Goal: Task Accomplishment & Management: Manage account settings

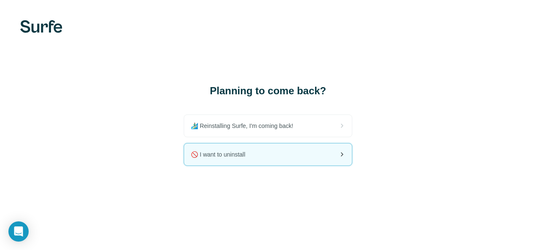
click at [280, 151] on div "🚫 I want to uninstall" at bounding box center [268, 155] width 168 height 22
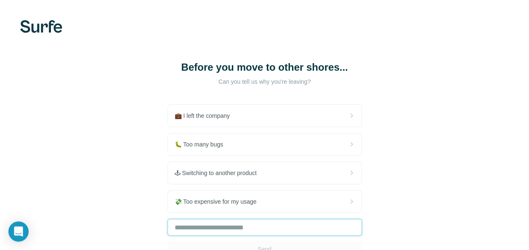
click at [297, 229] on input "text" at bounding box center [265, 227] width 195 height 17
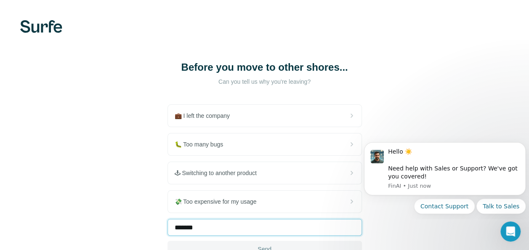
type input "*******"
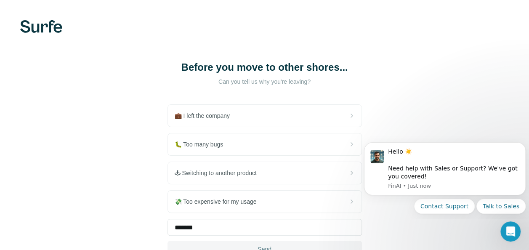
click at [304, 249] on button "Send" at bounding box center [265, 249] width 195 height 17
